Goal: Navigation & Orientation: Go to known website

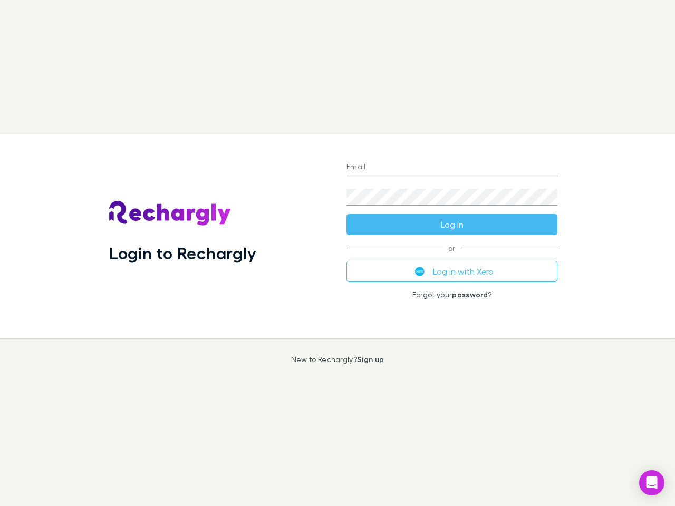
click at [338, 253] on div "Login to Rechargly" at bounding box center [219, 236] width 237 height 205
click at [452, 168] on input "Email" at bounding box center [452, 167] width 211 height 17
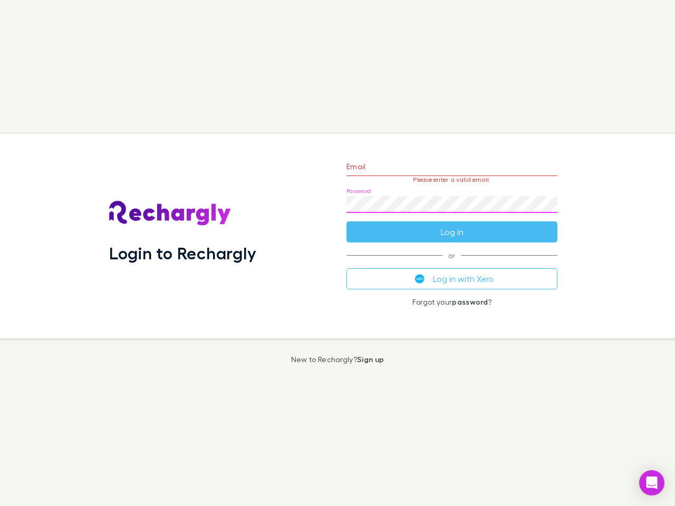
click at [452, 225] on form "Email Please enter a valid email. Password Log in" at bounding box center [452, 197] width 211 height 92
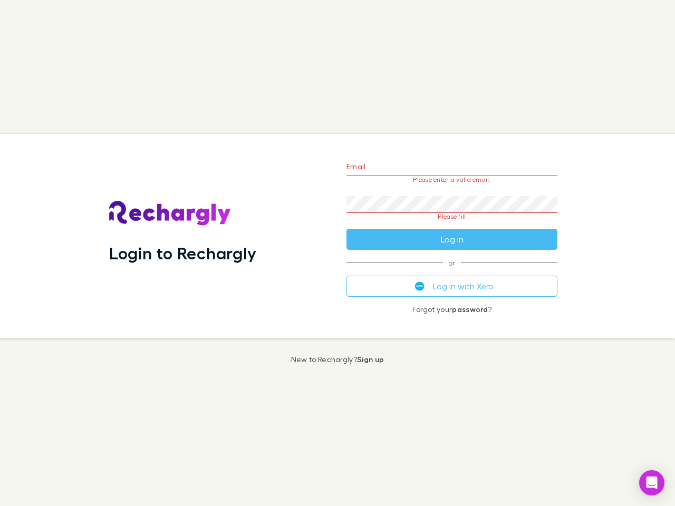
click at [452, 272] on div "Email Please enter a valid email. Password Please fill Log in or Log in with Xe…" at bounding box center [452, 236] width 228 height 205
click at [652, 483] on icon "Open Intercom Messenger" at bounding box center [652, 483] width 11 height 13
